Goal: Find specific page/section: Find specific page/section

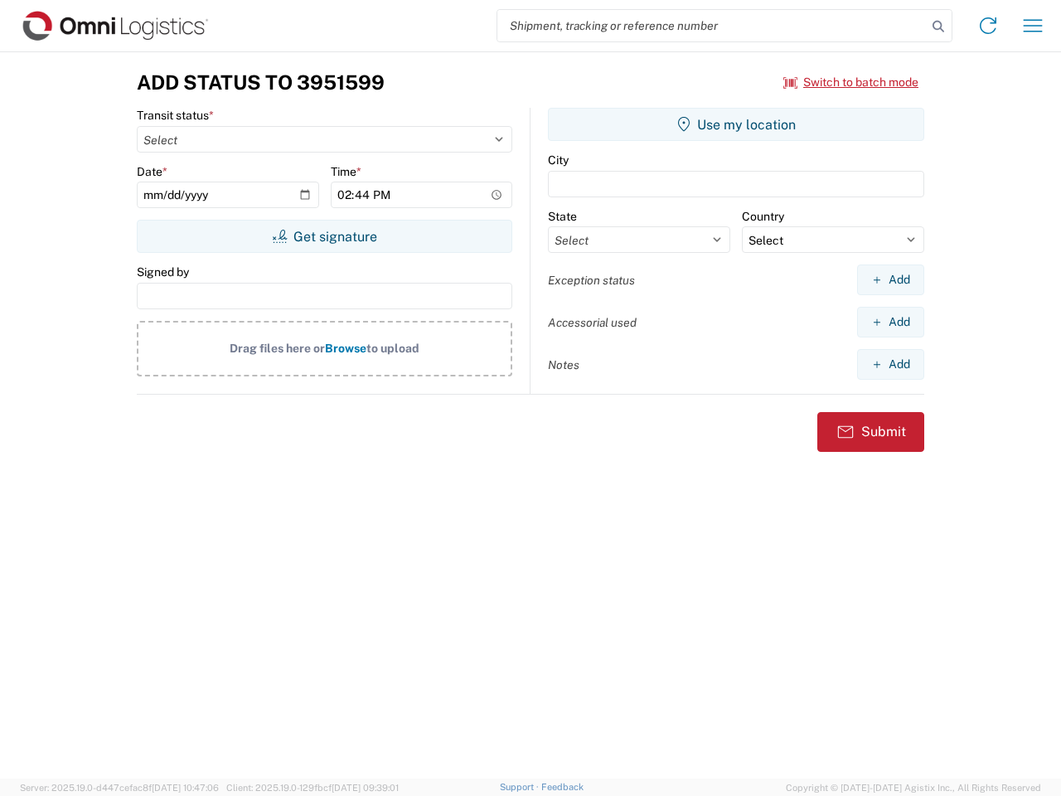
click at [712, 26] on input "search" at bounding box center [711, 26] width 429 height 32
click at [938, 27] on icon at bounding box center [938, 26] width 23 height 23
click at [988, 26] on icon at bounding box center [988, 25] width 27 height 27
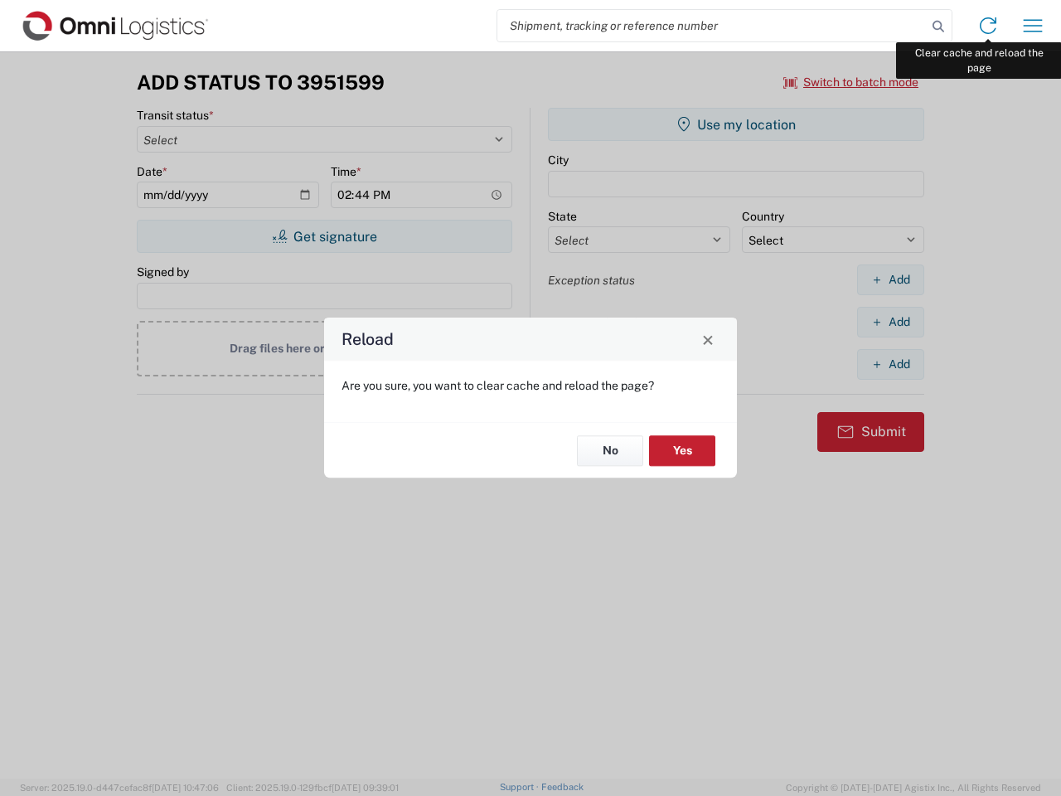
click at [1033, 26] on div "Reload Are you sure, you want to clear cache and reload the page? No Yes" at bounding box center [530, 398] width 1061 height 796
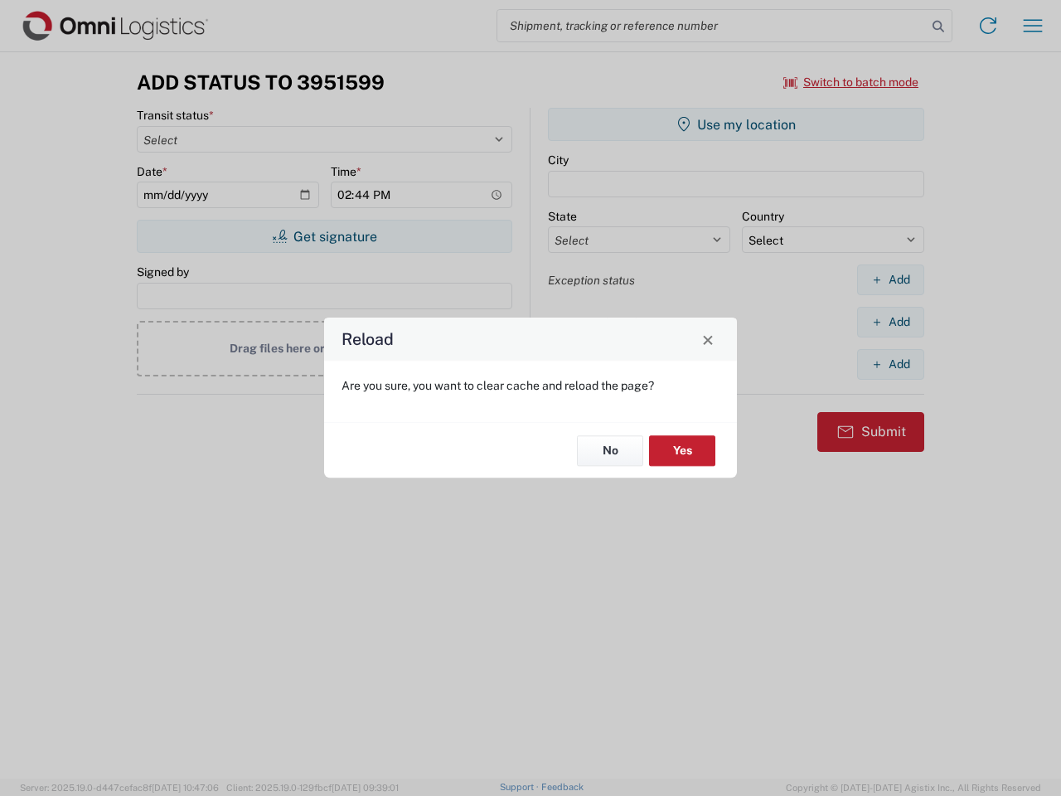
click at [851, 82] on div "Reload Are you sure, you want to clear cache and reload the page? No Yes" at bounding box center [530, 398] width 1061 height 796
click at [324, 236] on div "Reload Are you sure, you want to clear cache and reload the page? No Yes" at bounding box center [530, 398] width 1061 height 796
click at [736, 124] on div "Reload Are you sure, you want to clear cache and reload the page? No Yes" at bounding box center [530, 398] width 1061 height 796
click at [890, 279] on div "Reload Are you sure, you want to clear cache and reload the page? No Yes" at bounding box center [530, 398] width 1061 height 796
click at [890, 322] on div "Reload Are you sure, you want to clear cache and reload the page? No Yes" at bounding box center [530, 398] width 1061 height 796
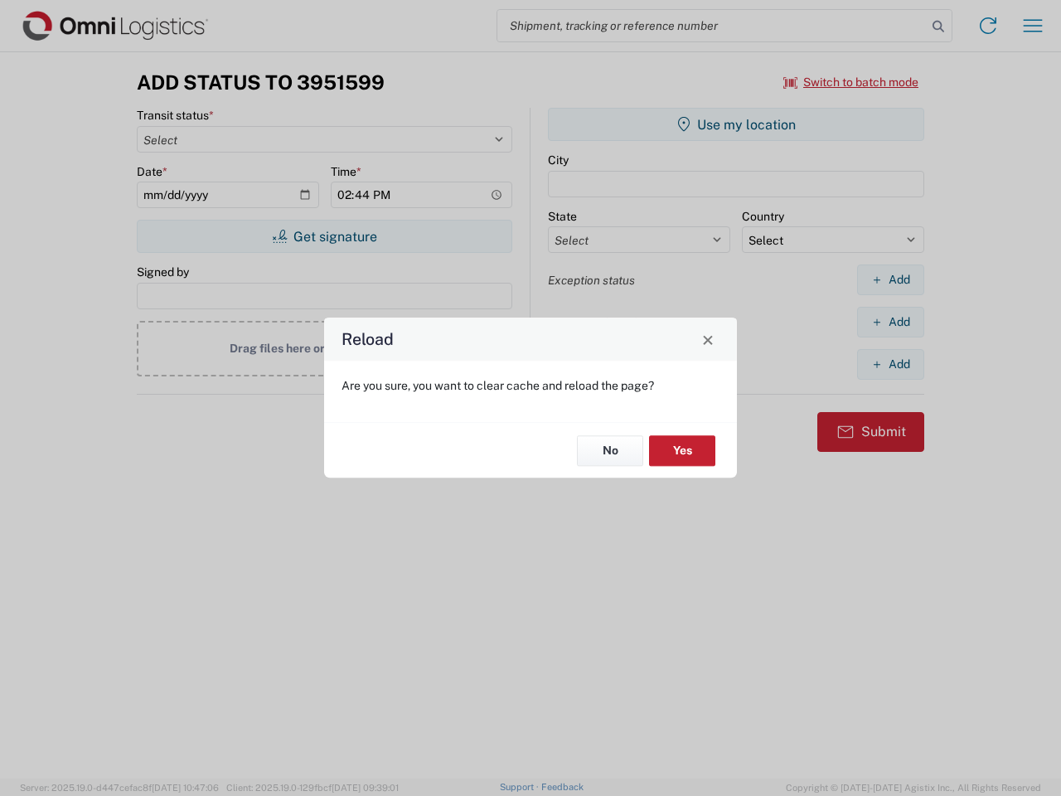
click at [890, 364] on div "Reload Are you sure, you want to clear cache and reload the page? No Yes" at bounding box center [530, 398] width 1061 height 796
